Goal: Information Seeking & Learning: Compare options

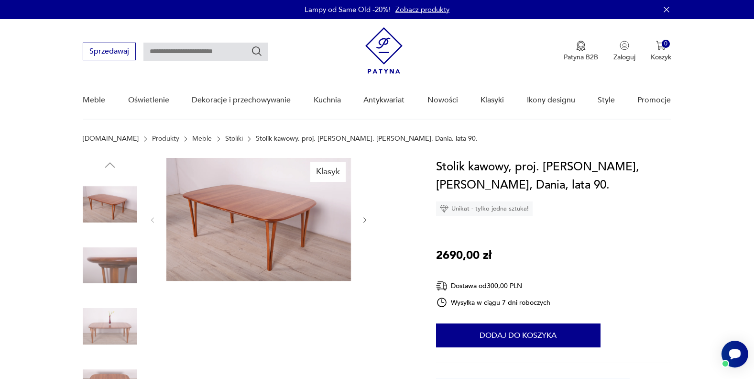
click at [236, 215] on img at bounding box center [258, 219] width 185 height 123
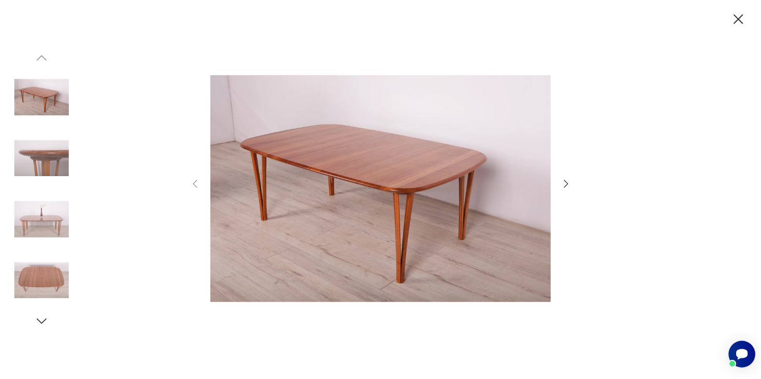
click at [565, 187] on icon "button" at bounding box center [566, 183] width 11 height 11
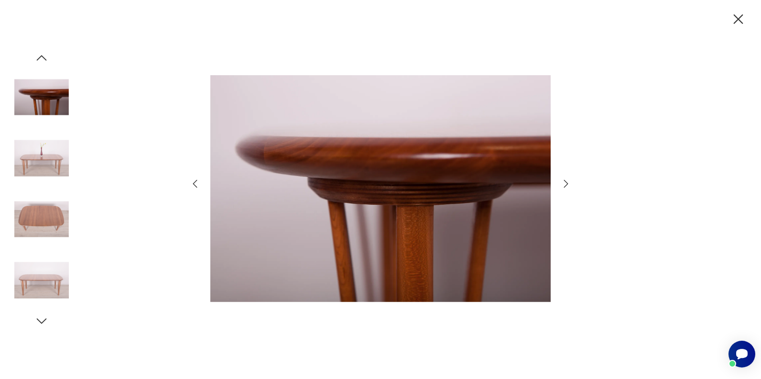
click at [565, 187] on icon "button" at bounding box center [566, 183] width 11 height 11
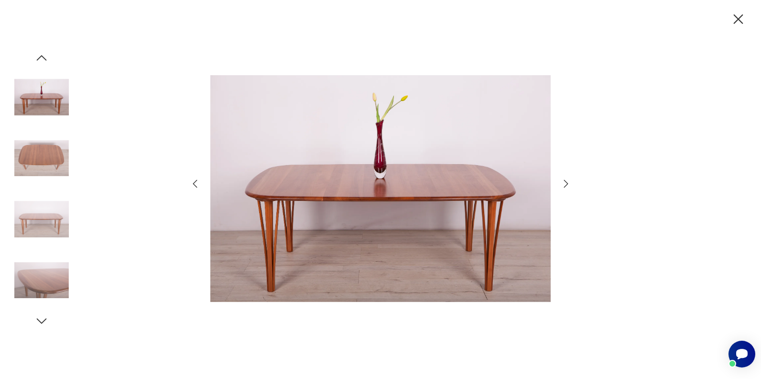
click at [565, 187] on icon "button" at bounding box center [566, 183] width 11 height 11
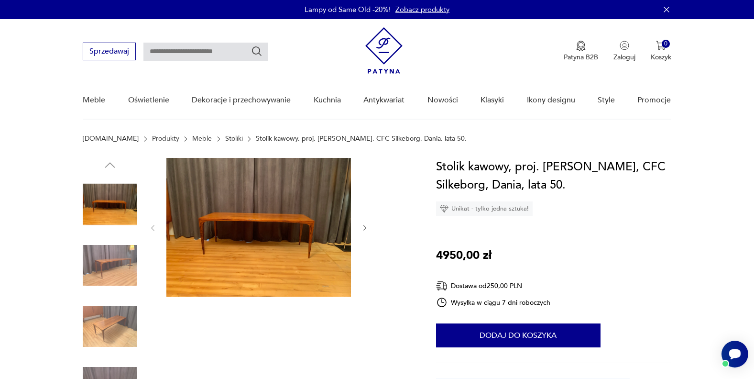
click at [288, 226] on img at bounding box center [258, 227] width 185 height 139
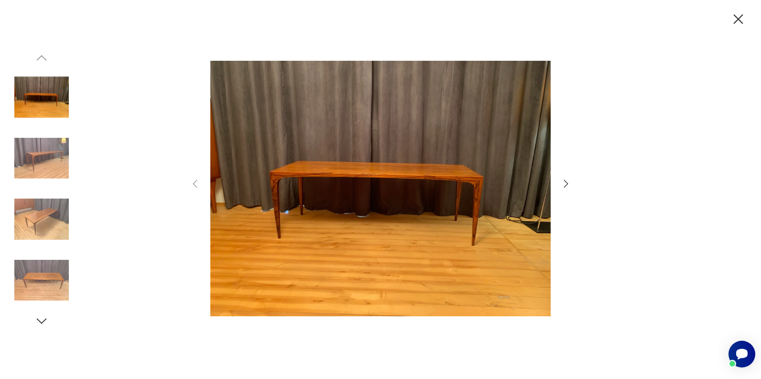
click at [566, 186] on icon "button" at bounding box center [566, 183] width 11 height 11
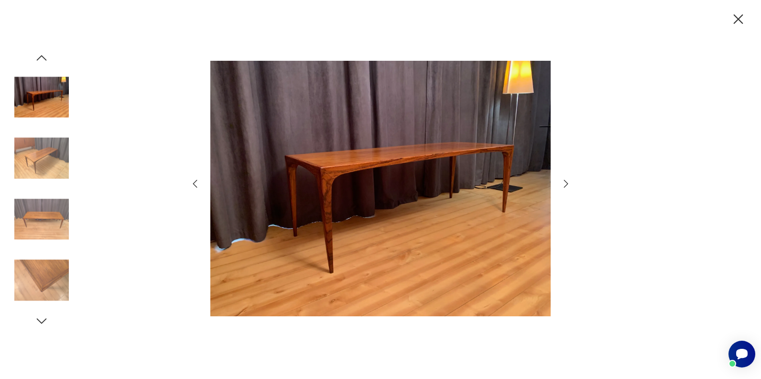
click at [566, 186] on icon "button" at bounding box center [566, 183] width 11 height 11
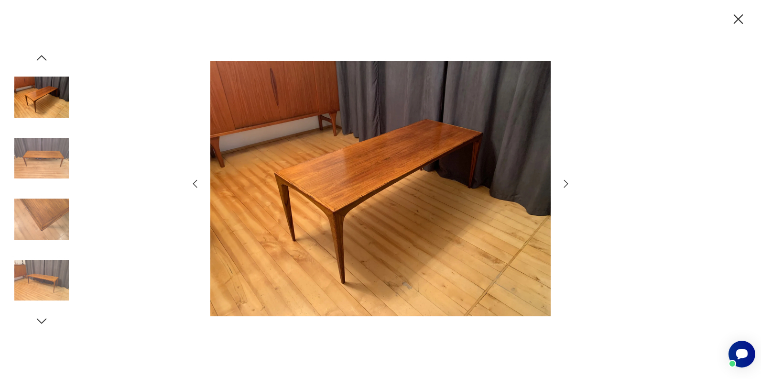
click at [566, 186] on icon "button" at bounding box center [566, 183] width 11 height 11
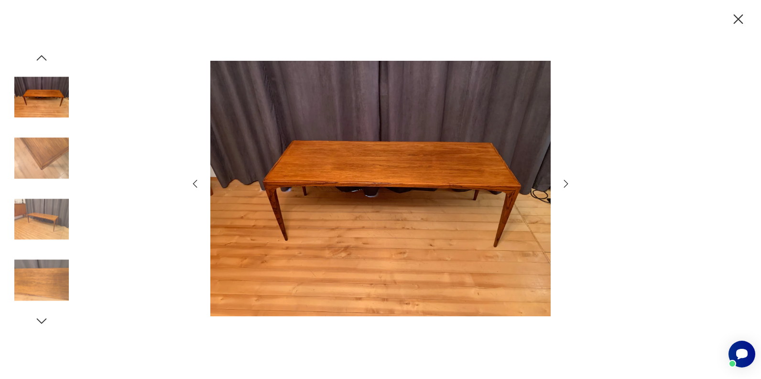
click at [566, 186] on icon "button" at bounding box center [566, 183] width 11 height 11
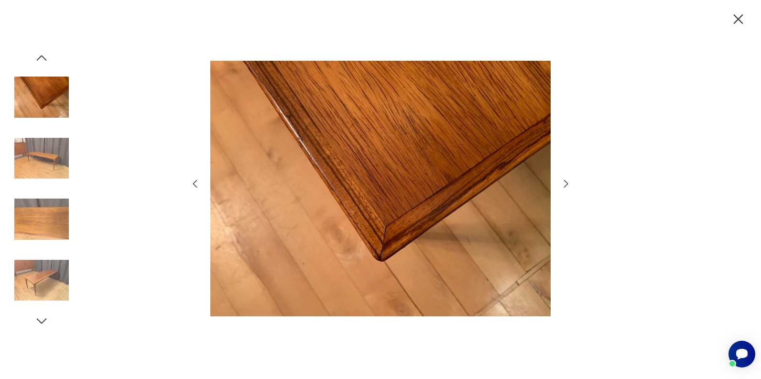
click at [566, 186] on icon "button" at bounding box center [566, 183] width 11 height 11
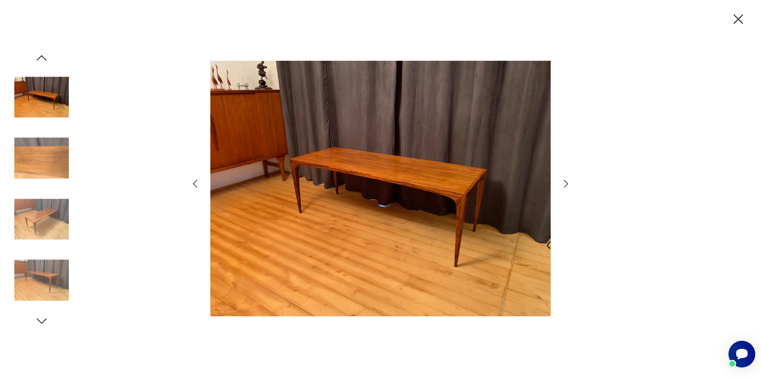
click at [566, 186] on icon "button" at bounding box center [566, 183] width 11 height 11
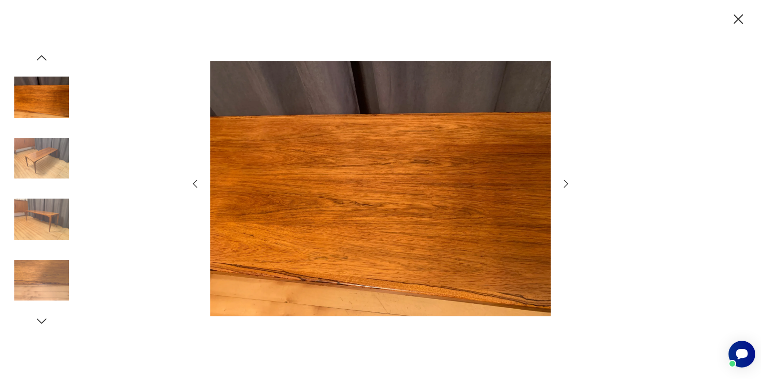
click at [566, 186] on icon "button" at bounding box center [566, 183] width 11 height 11
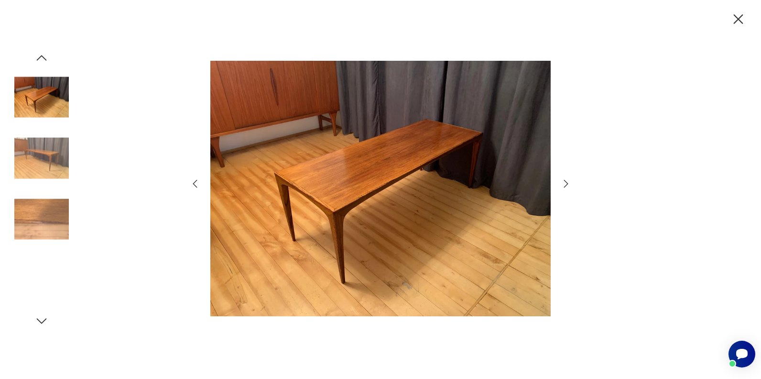
click at [566, 186] on icon "button" at bounding box center [566, 183] width 11 height 11
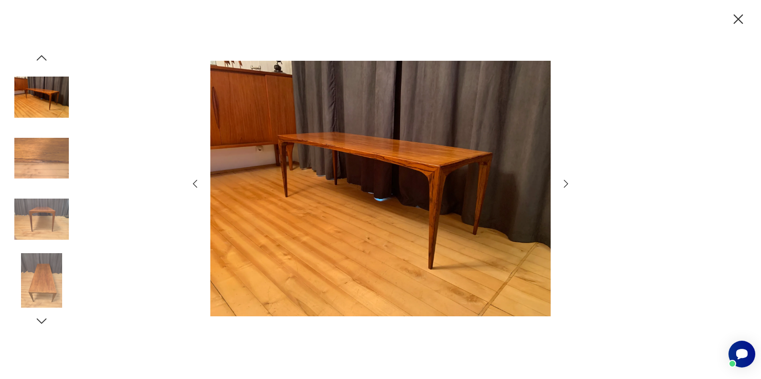
click at [739, 20] on icon "button" at bounding box center [739, 19] width 10 height 10
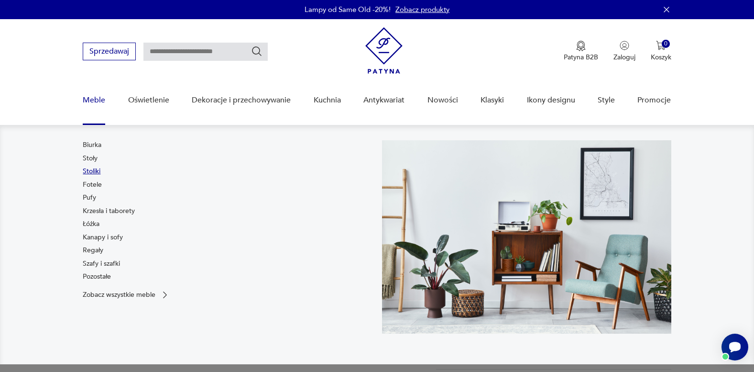
click at [93, 169] on link "Stoliki" at bounding box center [92, 171] width 18 height 10
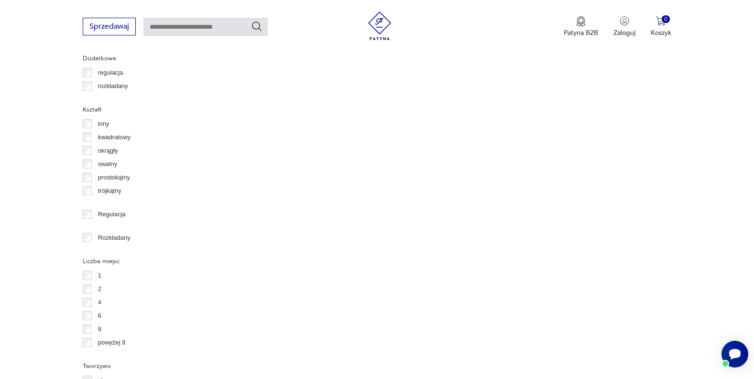
scroll to position [1206, 0]
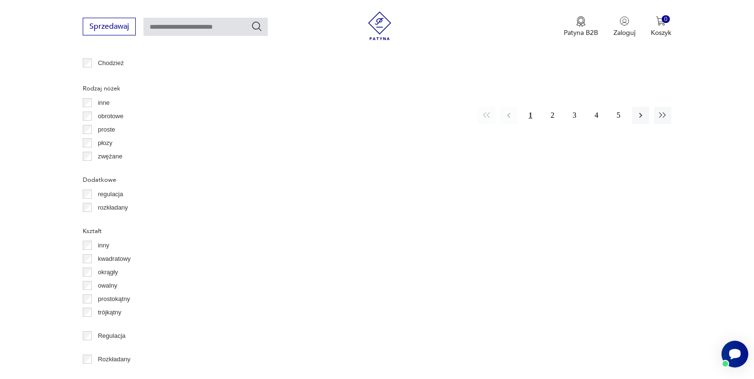
scroll to position [1147, 0]
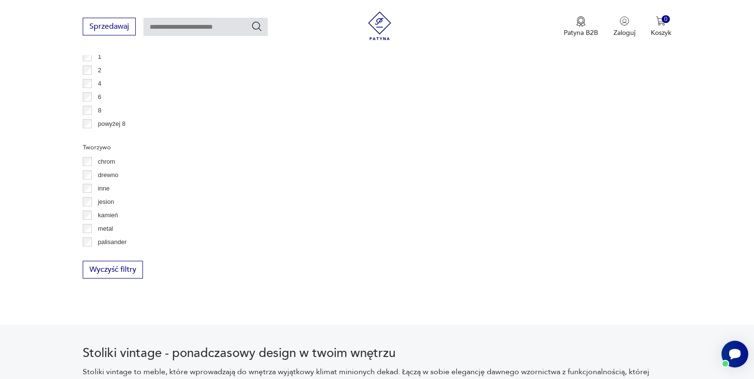
scroll to position [1424, 0]
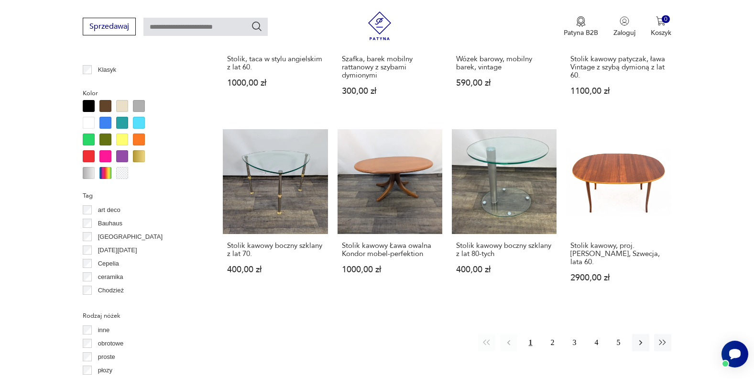
scroll to position [872, 0]
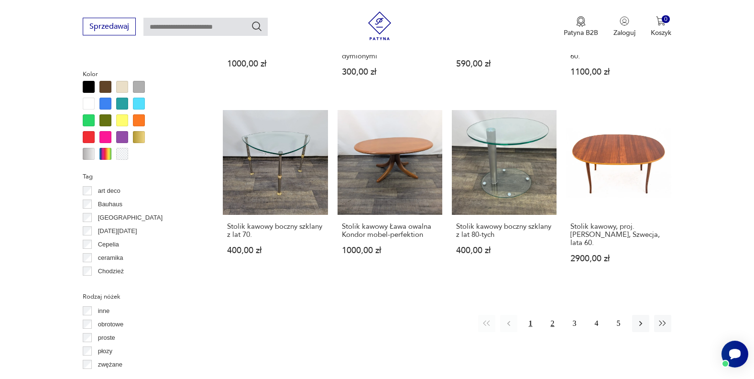
click at [552, 315] on button "2" at bounding box center [552, 323] width 17 height 17
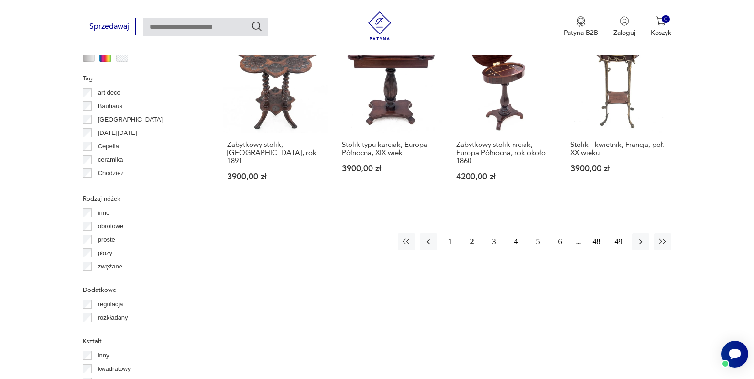
scroll to position [976, 0]
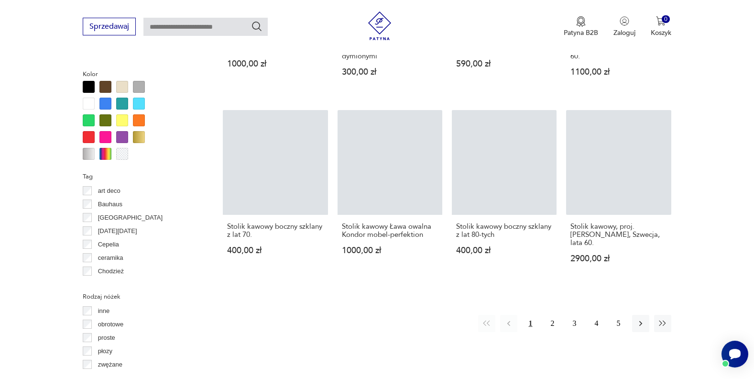
scroll to position [1424, 0]
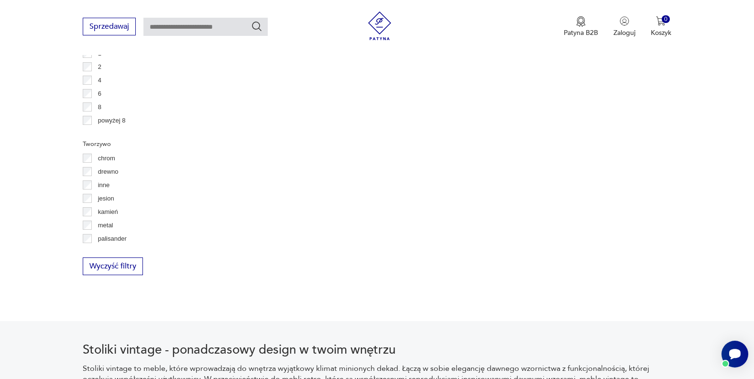
scroll to position [1147, 0]
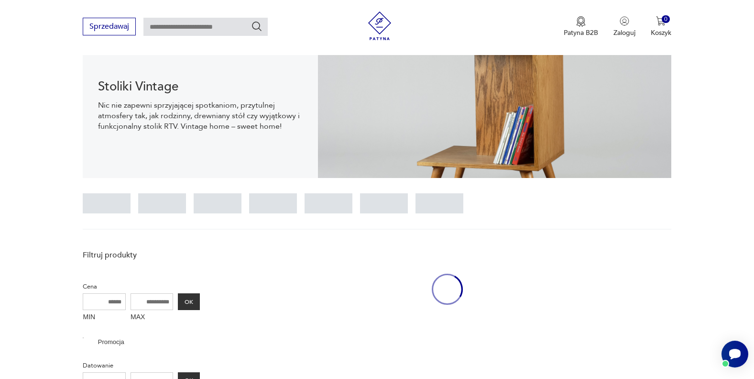
scroll to position [1147, 0]
